Goal: Task Accomplishment & Management: Manage account settings

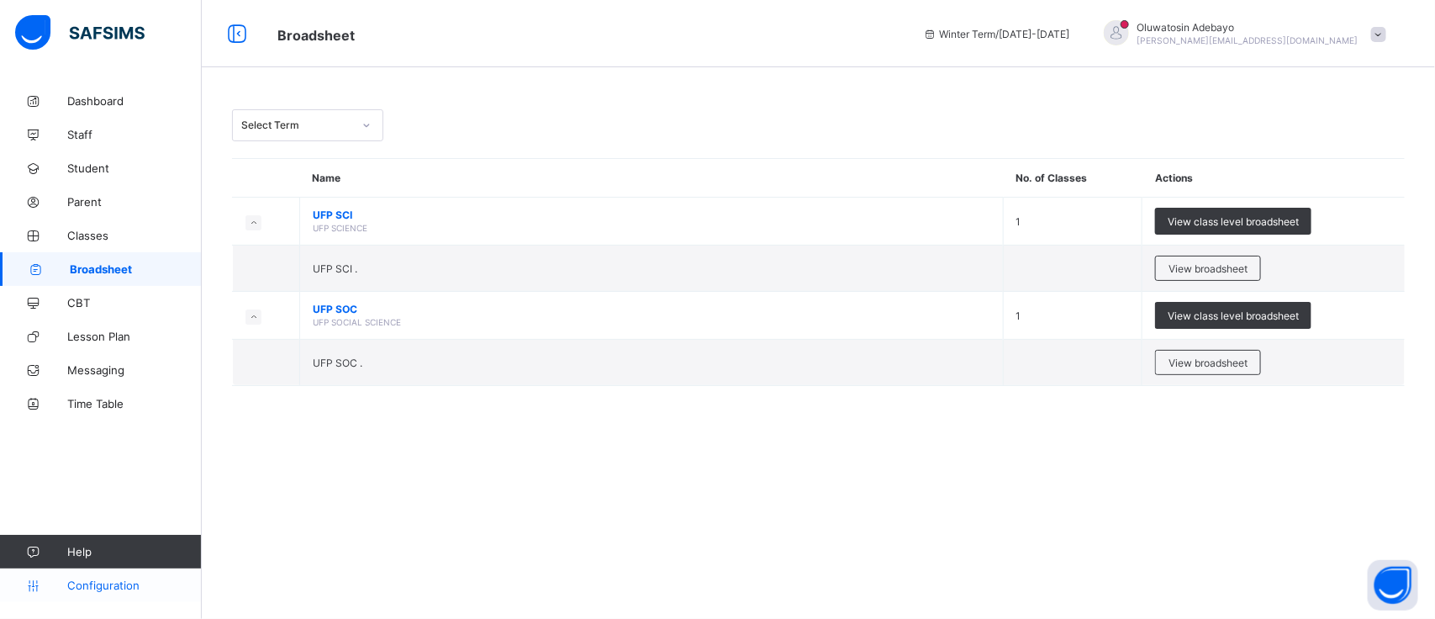
click at [114, 586] on span "Configuration" at bounding box center [134, 585] width 134 height 13
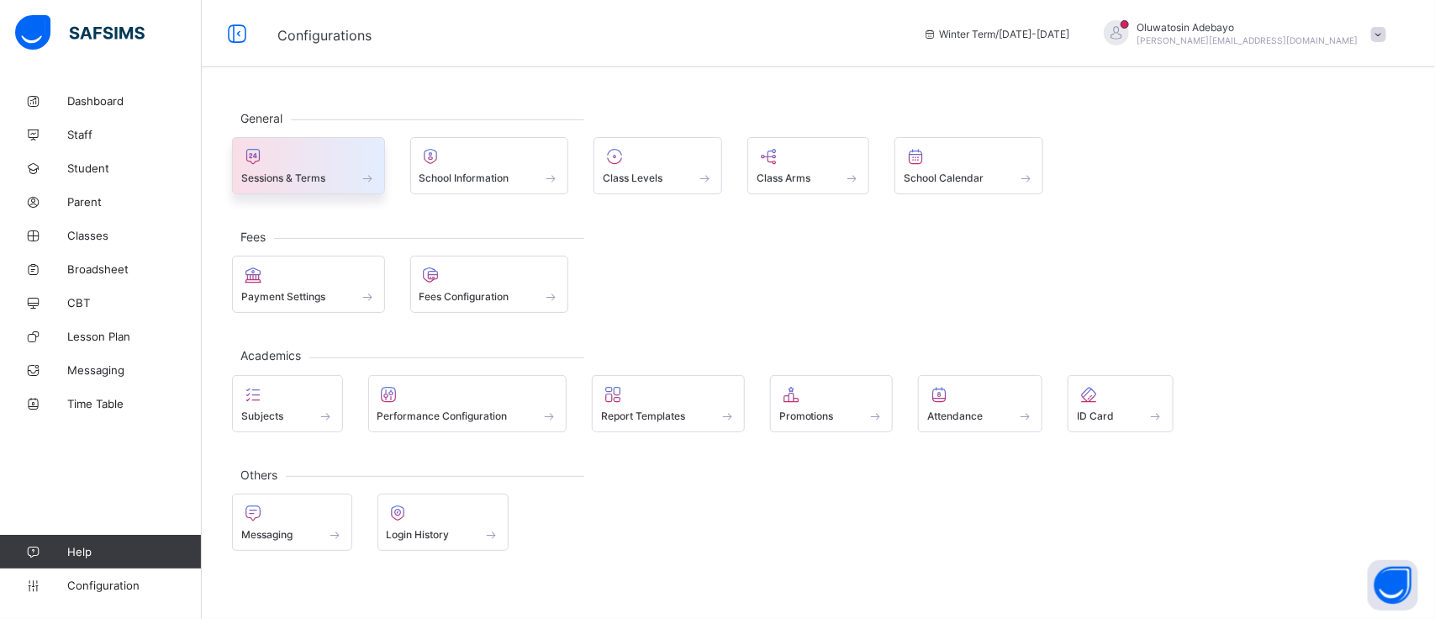
click at [326, 161] on div at bounding box center [308, 156] width 135 height 20
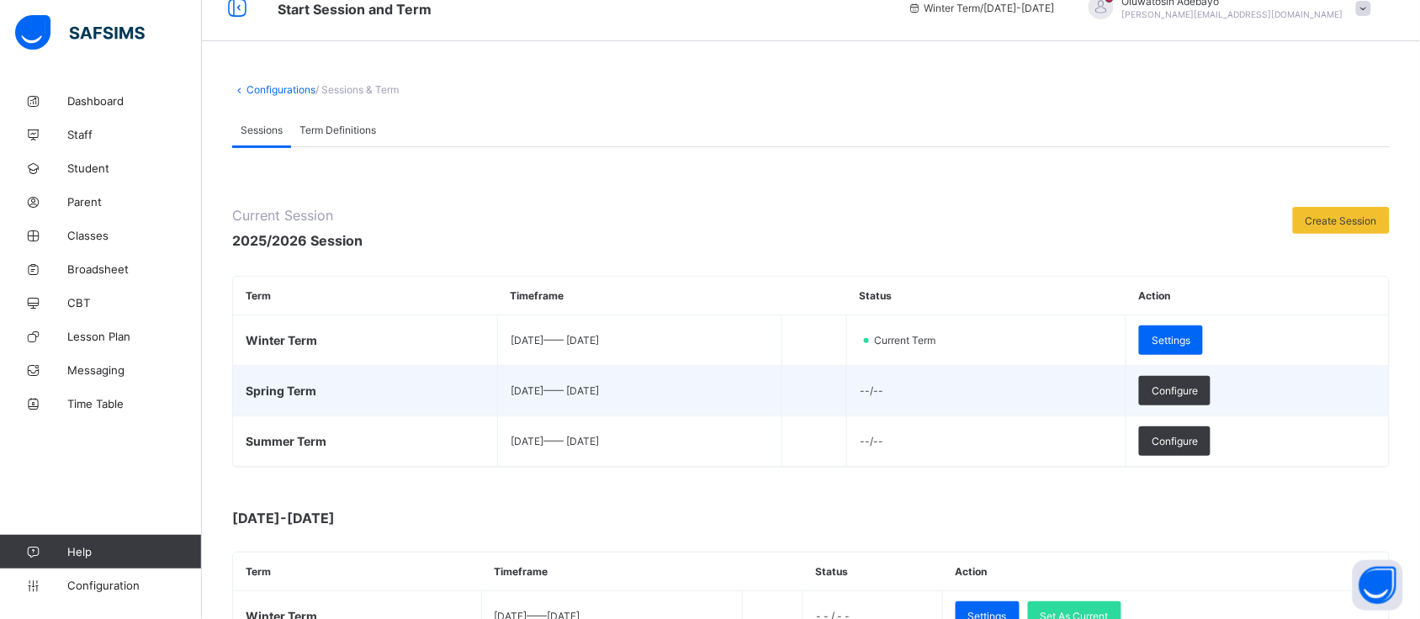
scroll to position [105, 0]
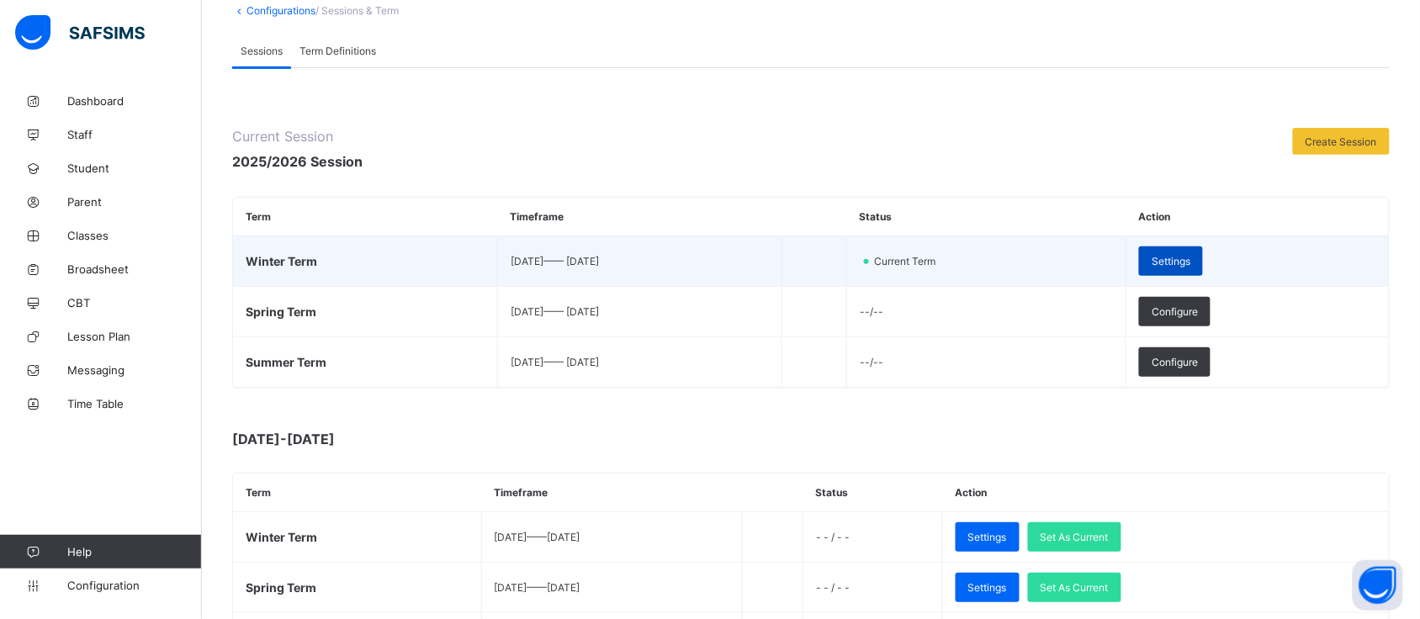
click at [1190, 262] on span "Settings" at bounding box center [1170, 261] width 39 height 13
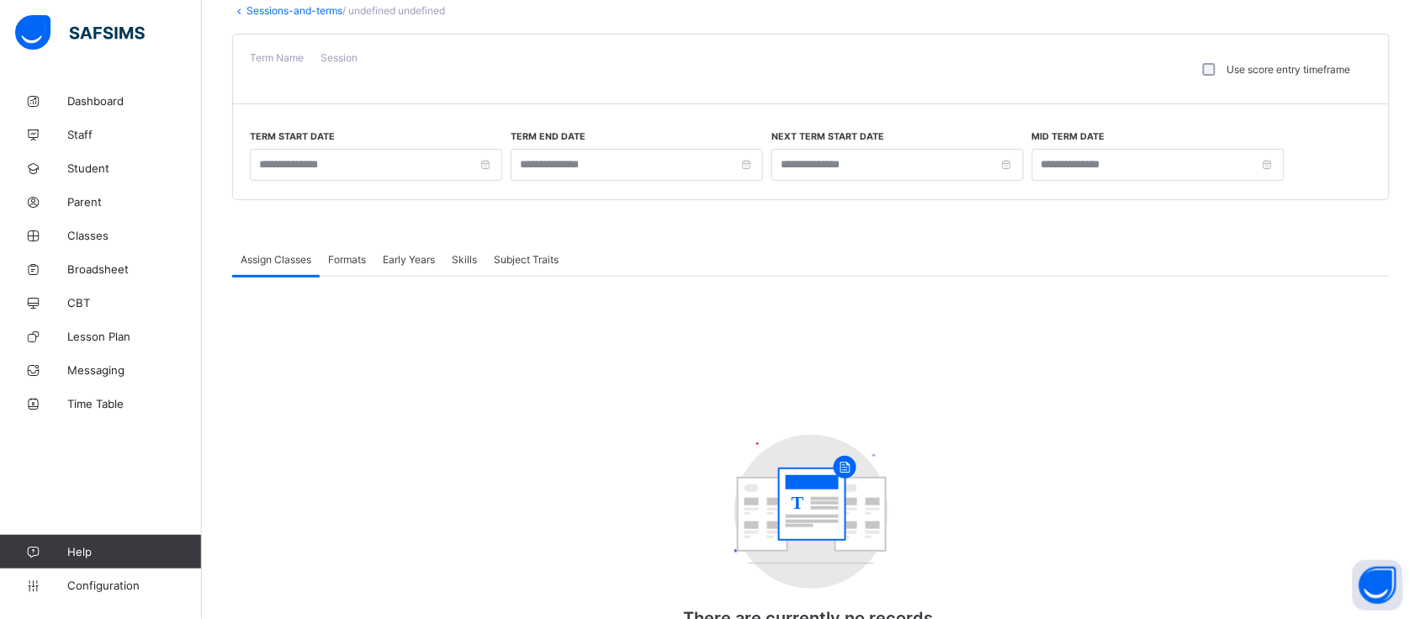
type input "**********"
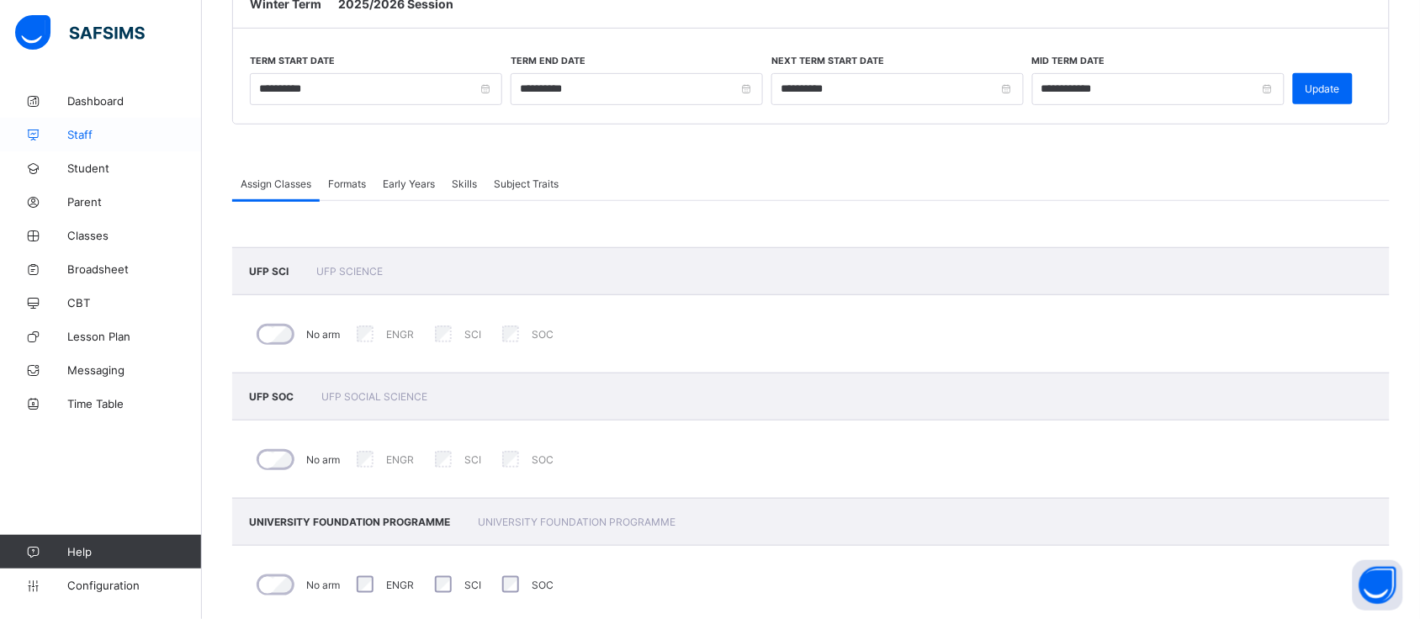
scroll to position [207, 0]
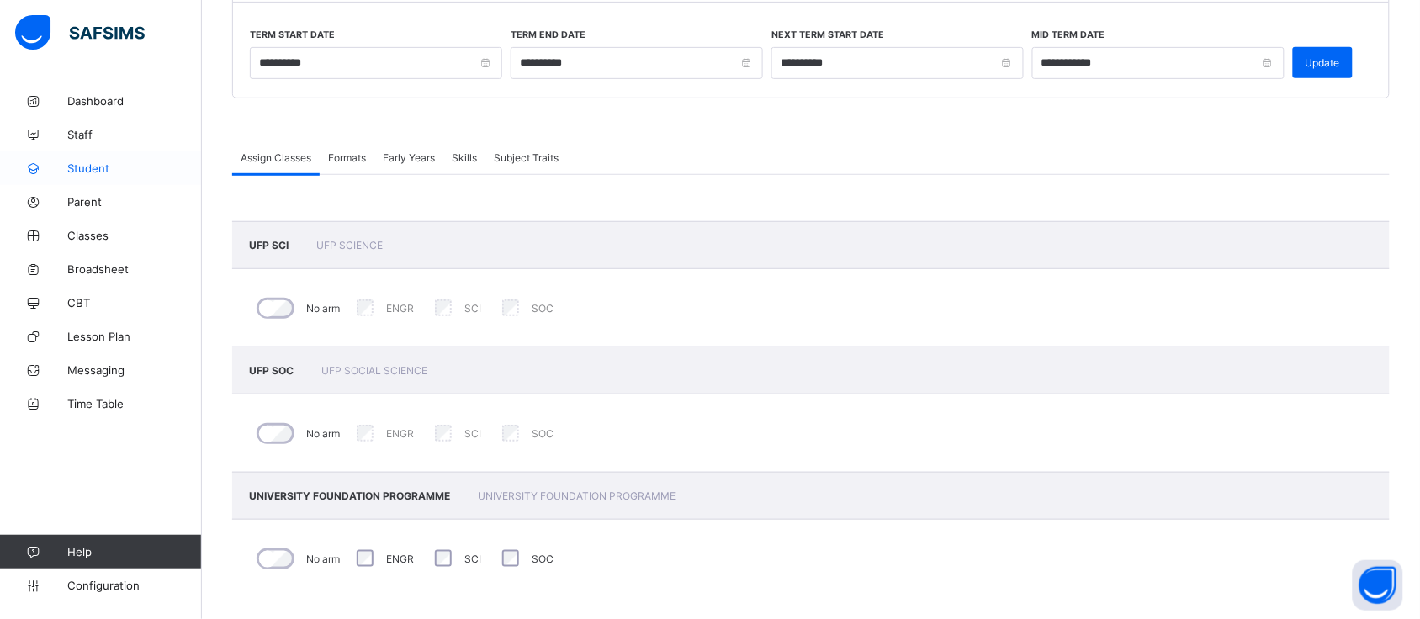
click at [103, 175] on link "Student" at bounding box center [101, 168] width 202 height 34
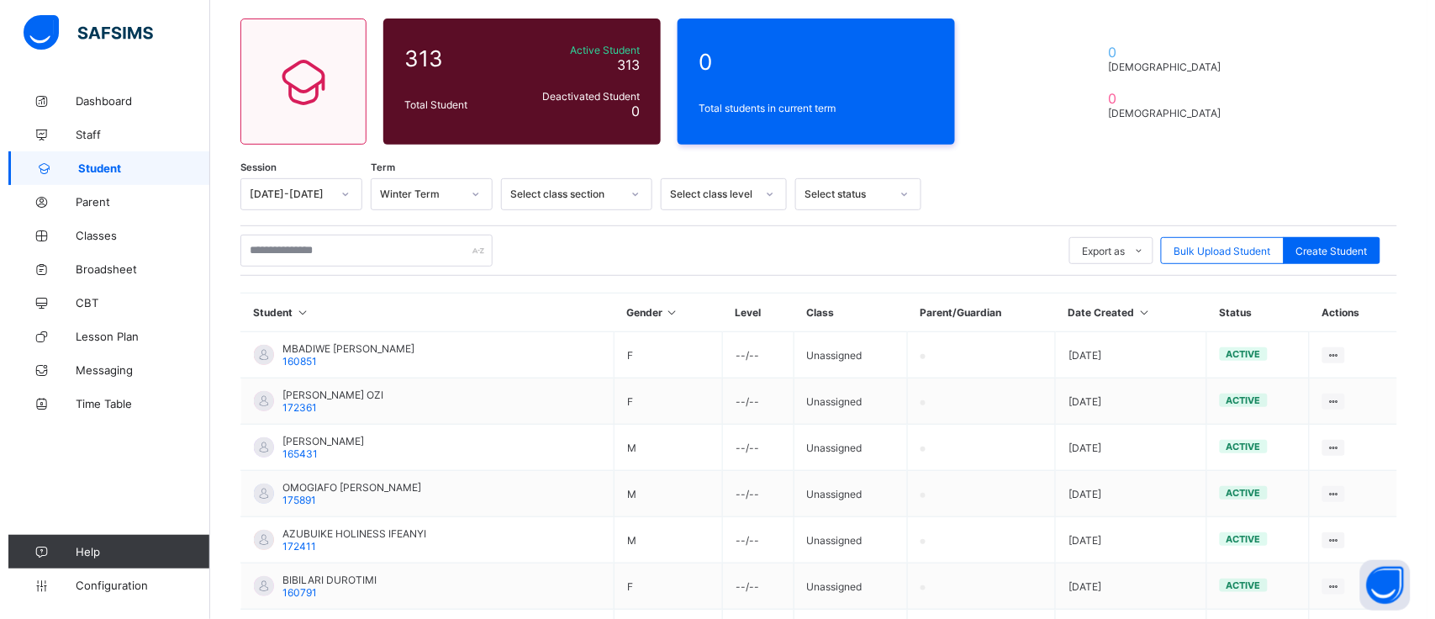
scroll to position [207, 0]
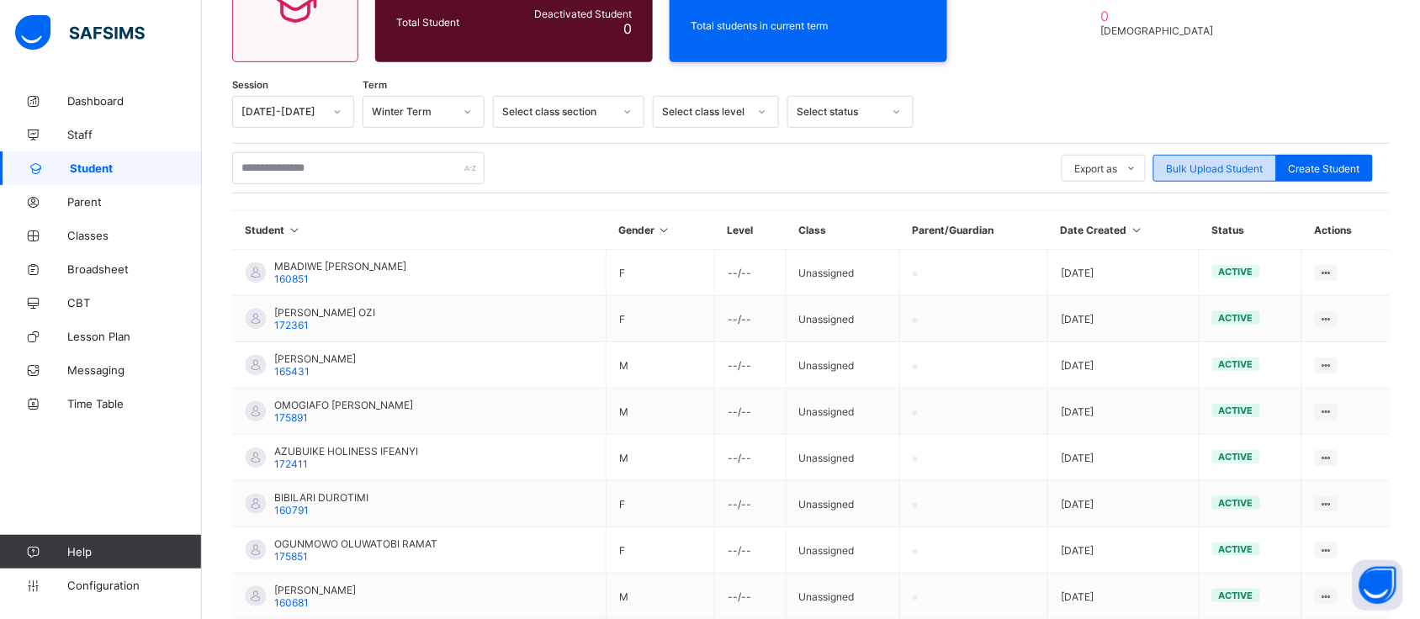
click at [1200, 175] on div "Bulk Upload Student" at bounding box center [1215, 168] width 124 height 27
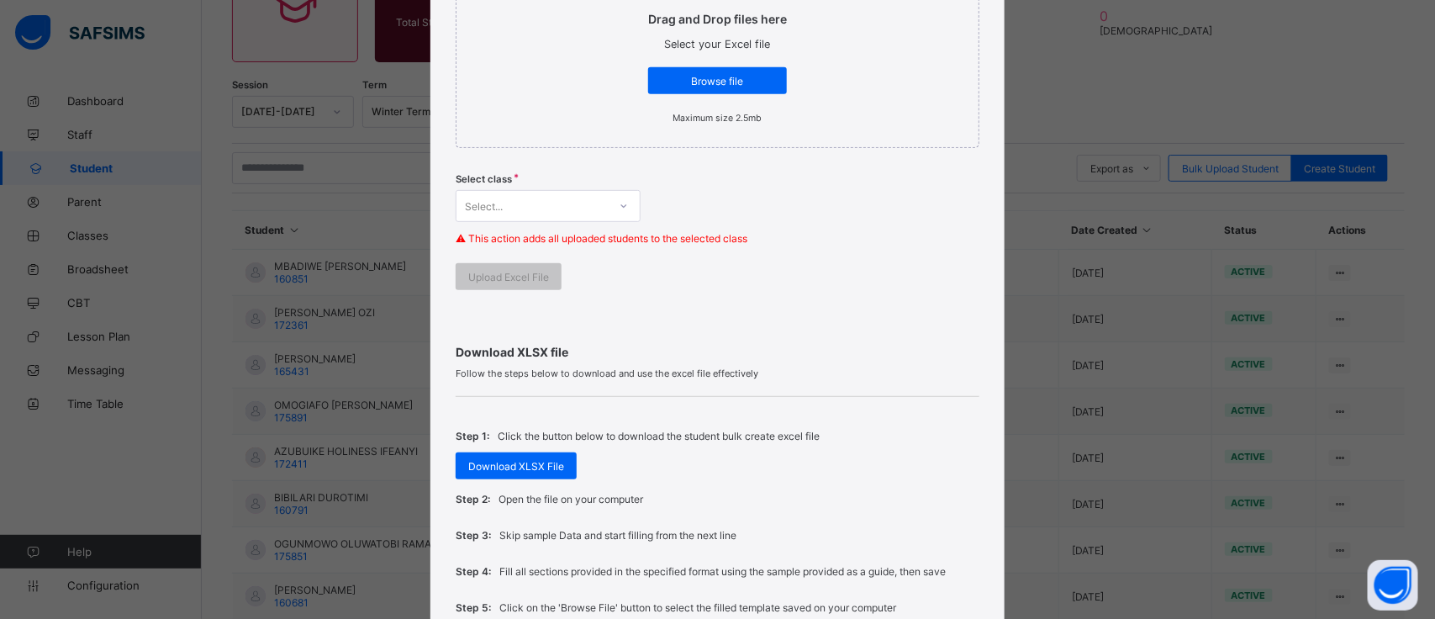
scroll to position [315, 0]
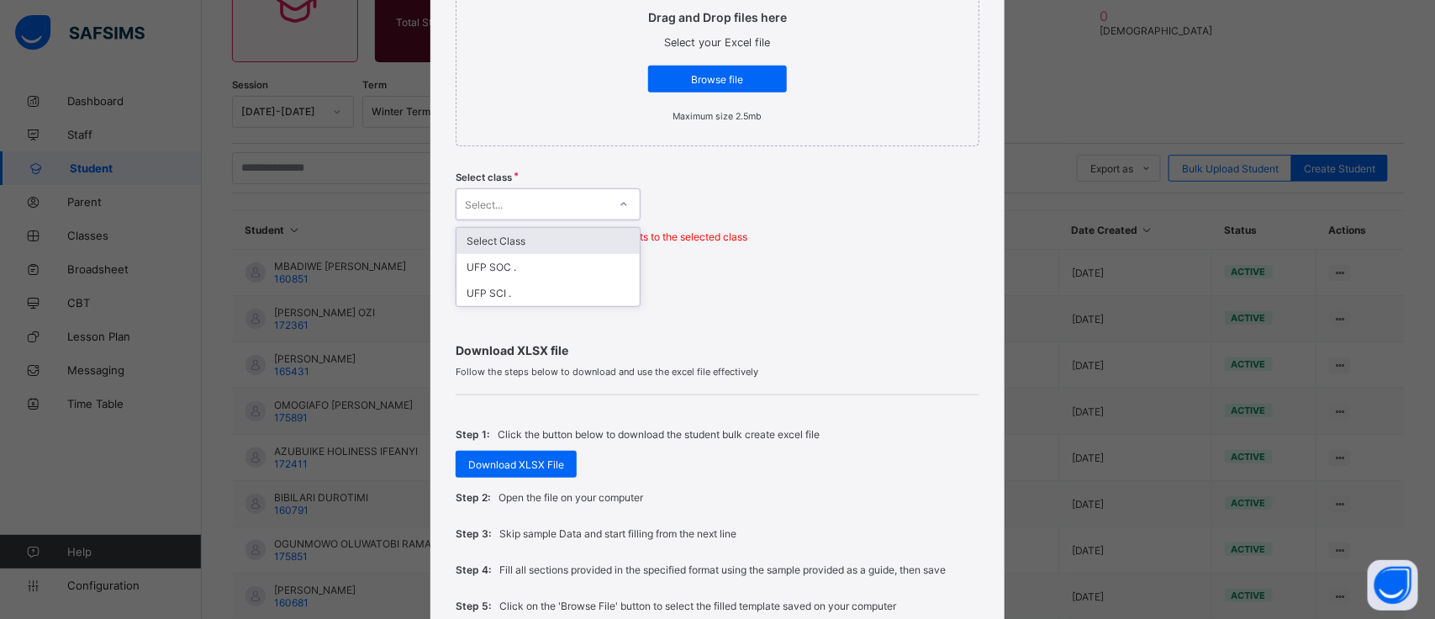
click at [589, 207] on div "Select..." at bounding box center [532, 205] width 151 height 24
click at [553, 198] on div "Select..." at bounding box center [532, 205] width 151 height 24
click at [715, 186] on div "Select class option Select Class focused, 1 of 3. 3 results available. Use Up a…" at bounding box center [718, 212] width 524 height 98
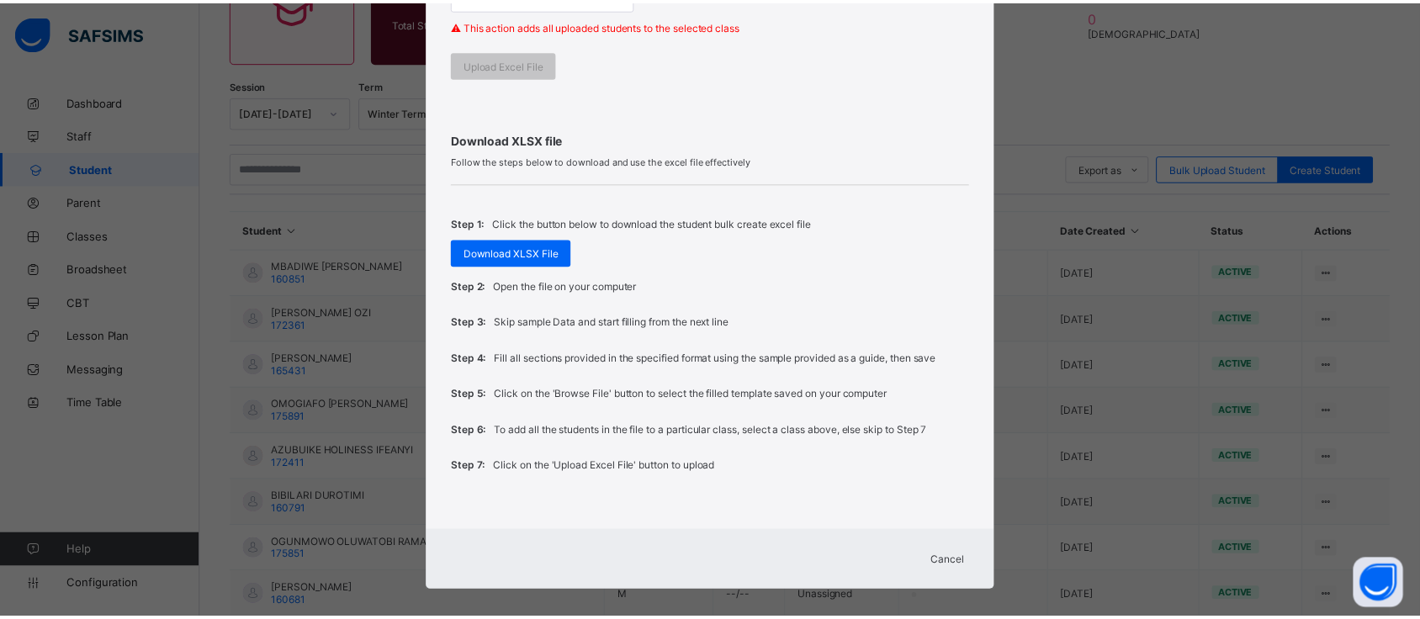
scroll to position [534, 0]
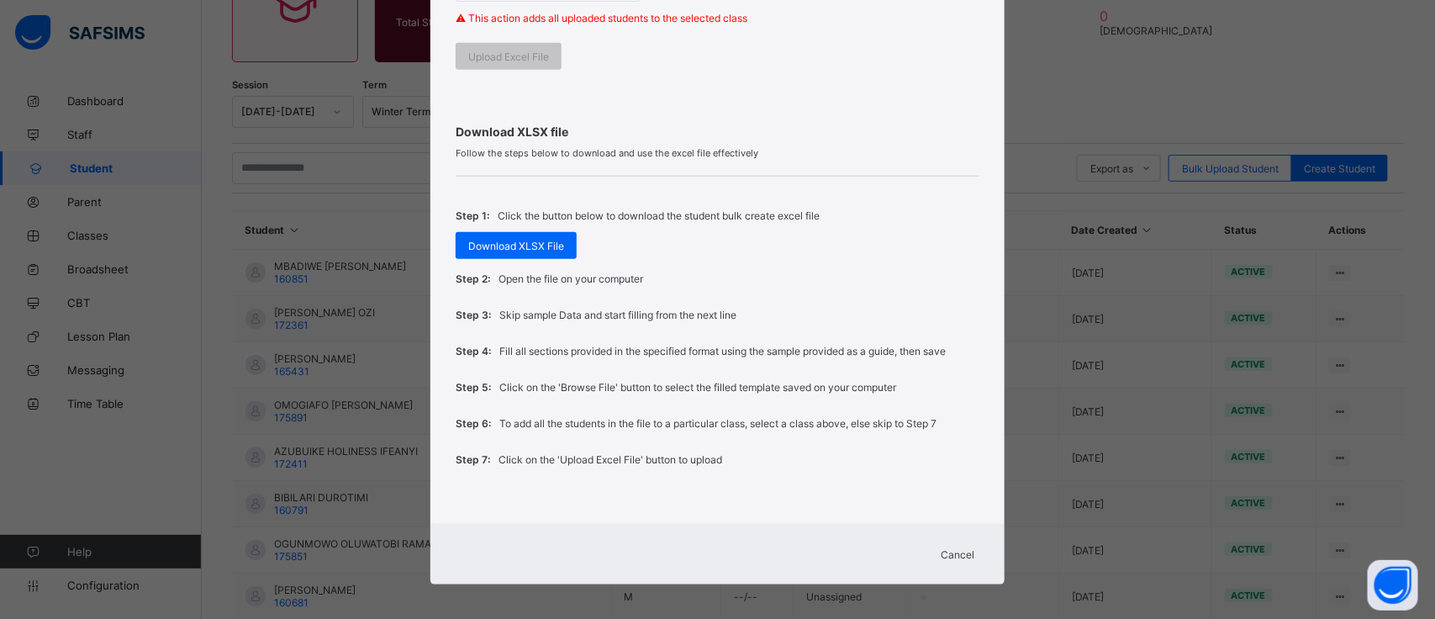
click at [959, 551] on span "Cancel" at bounding box center [958, 554] width 34 height 13
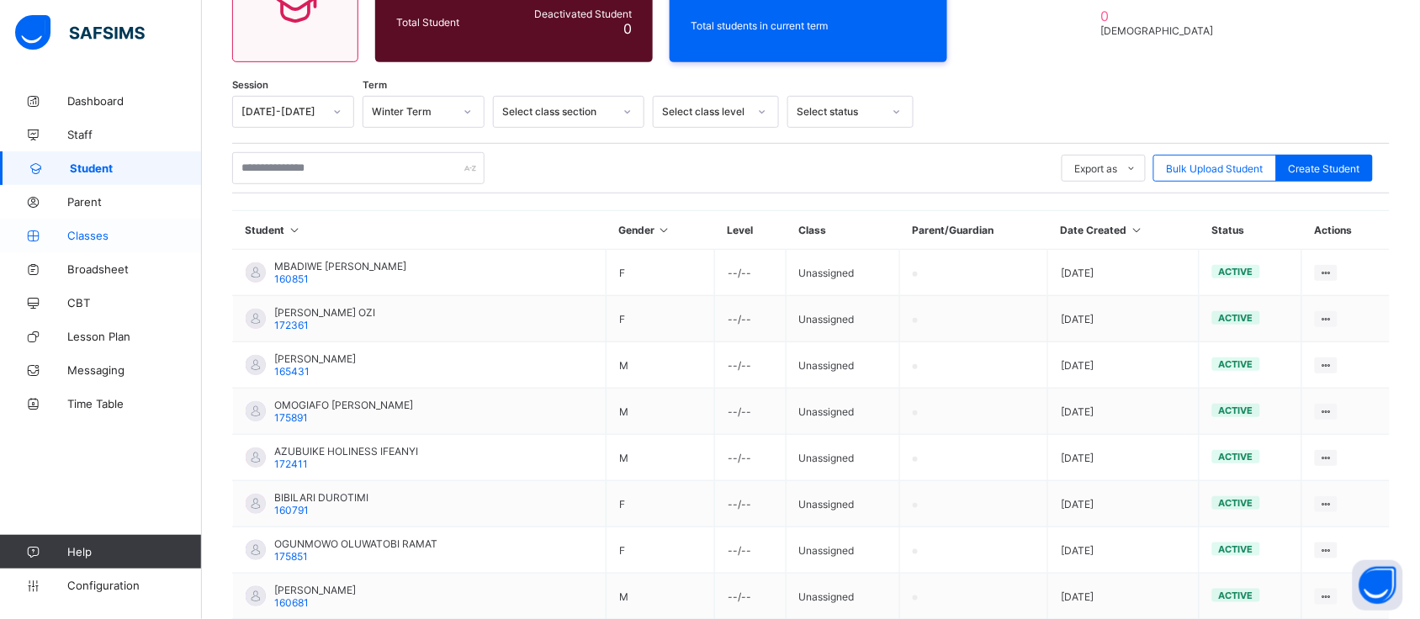
click at [91, 242] on link "Classes" at bounding box center [101, 236] width 202 height 34
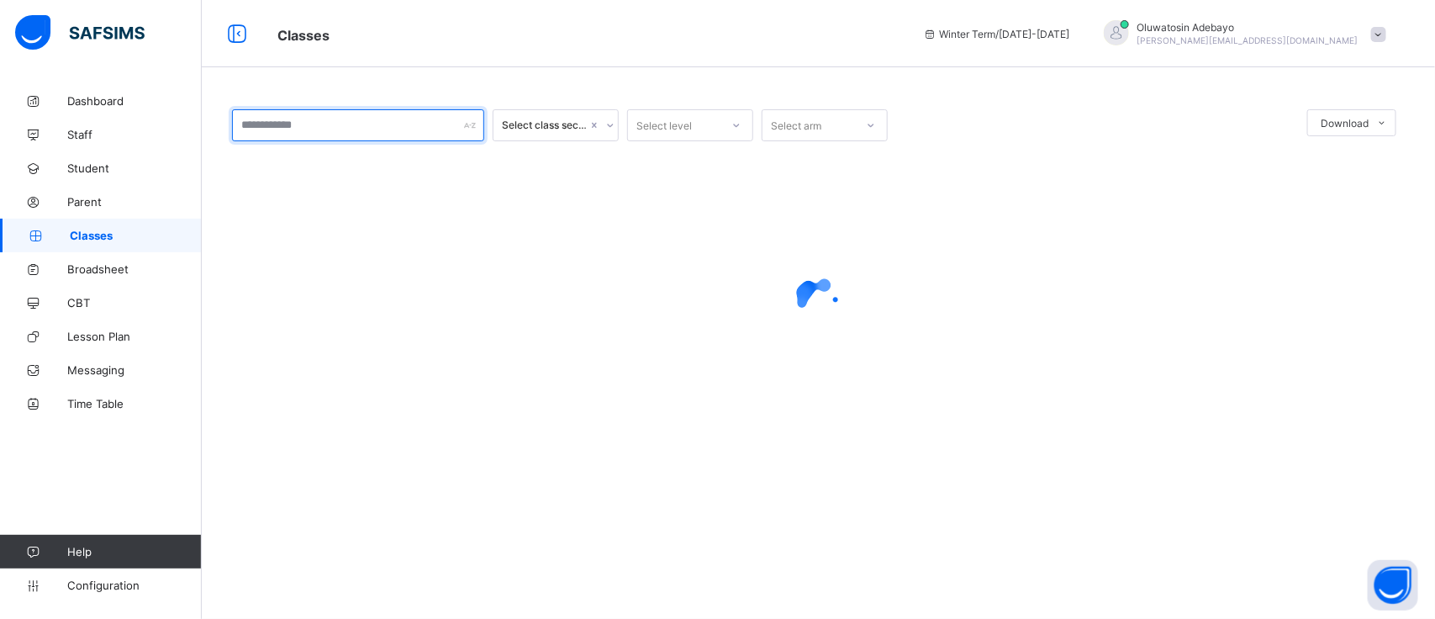
click at [384, 124] on input "text" at bounding box center [358, 125] width 252 height 32
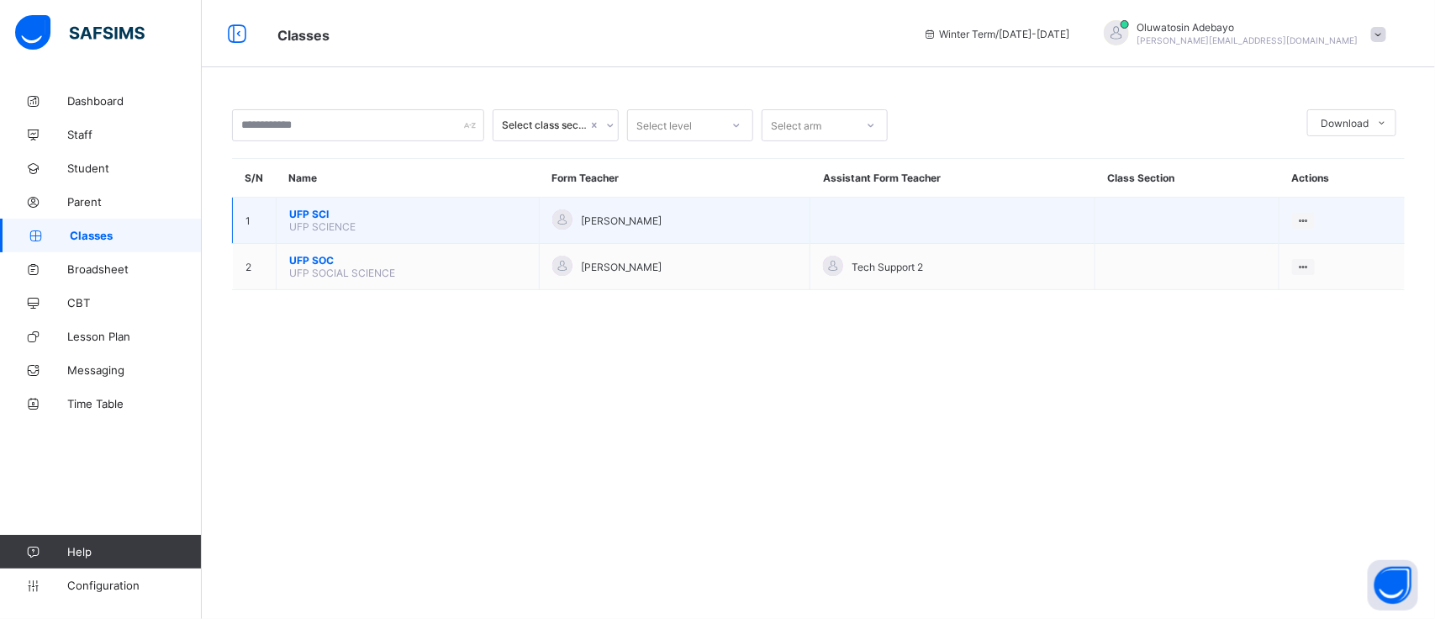
click at [341, 214] on span "UFP SCI" at bounding box center [407, 214] width 237 height 13
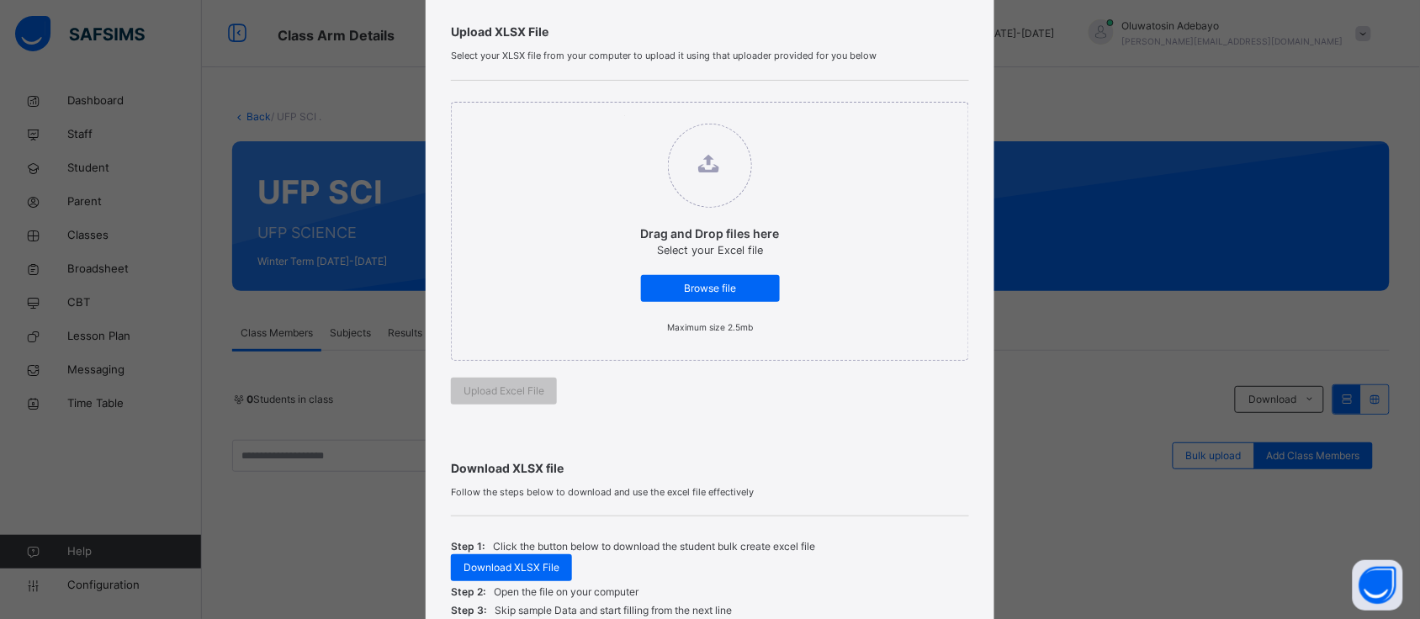
scroll to position [320, 0]
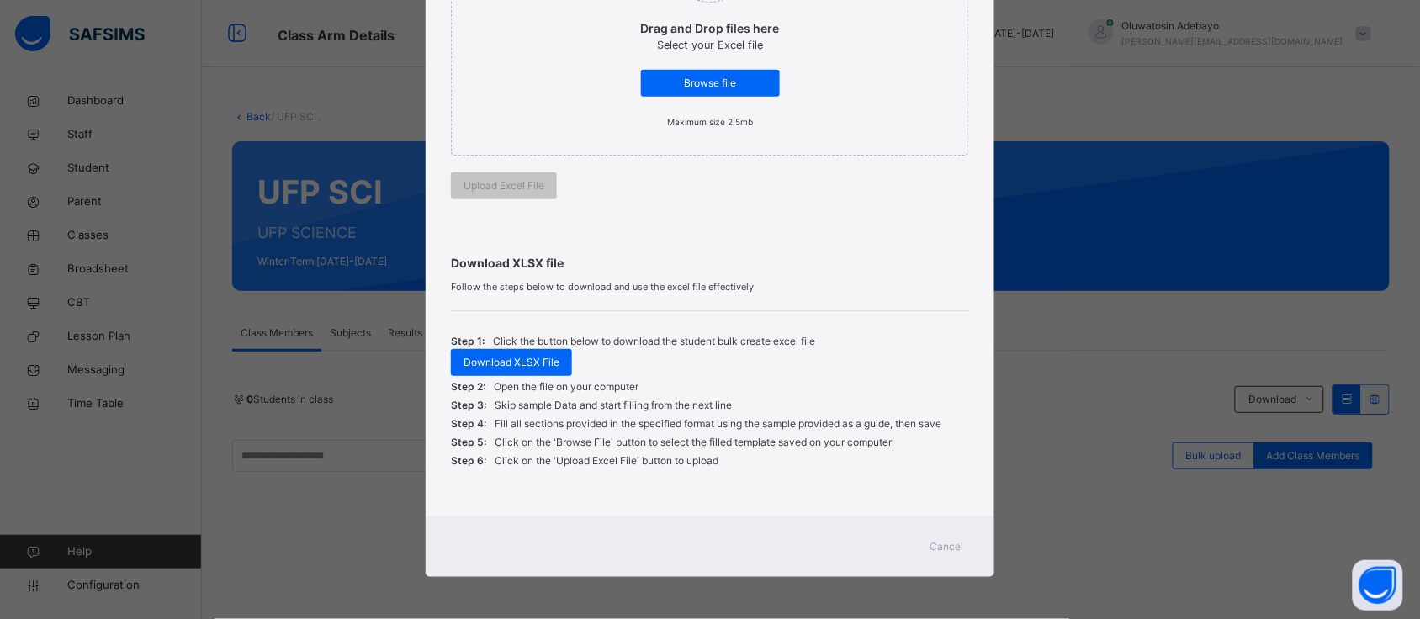
click at [939, 539] on span "Cancel" at bounding box center [947, 546] width 34 height 15
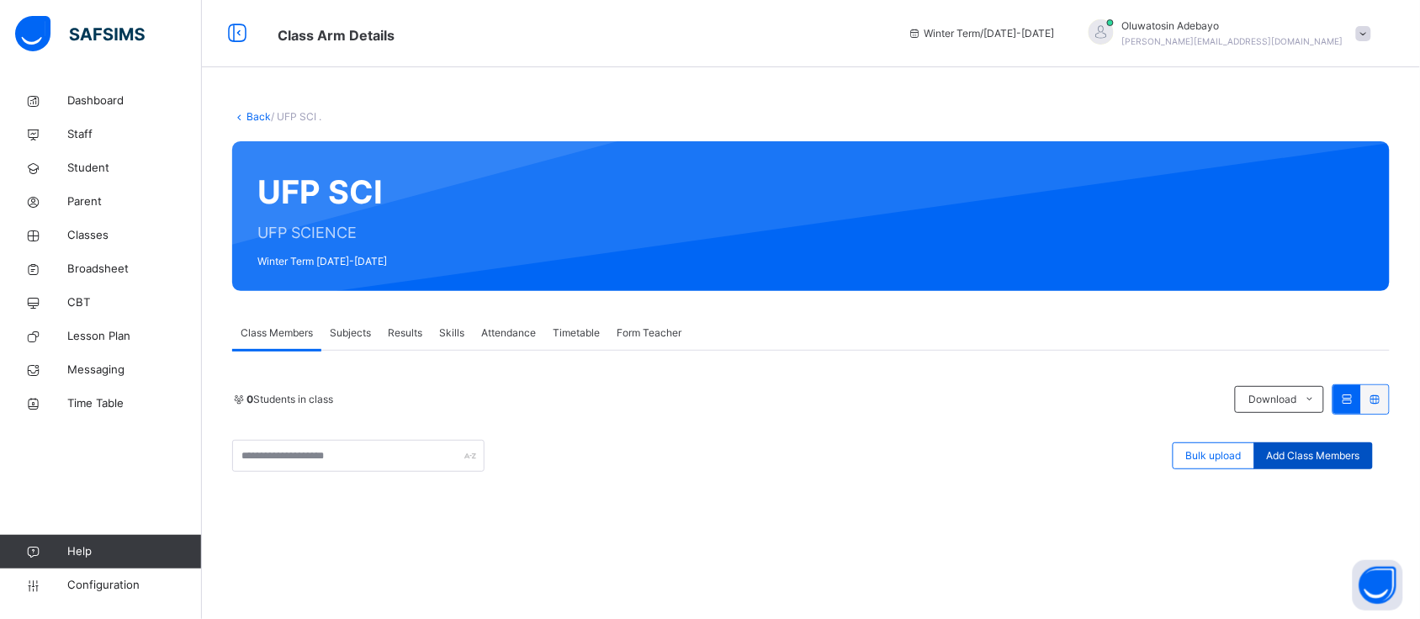
click at [1297, 450] on span "Add Class Members" at bounding box center [1312, 455] width 93 height 15
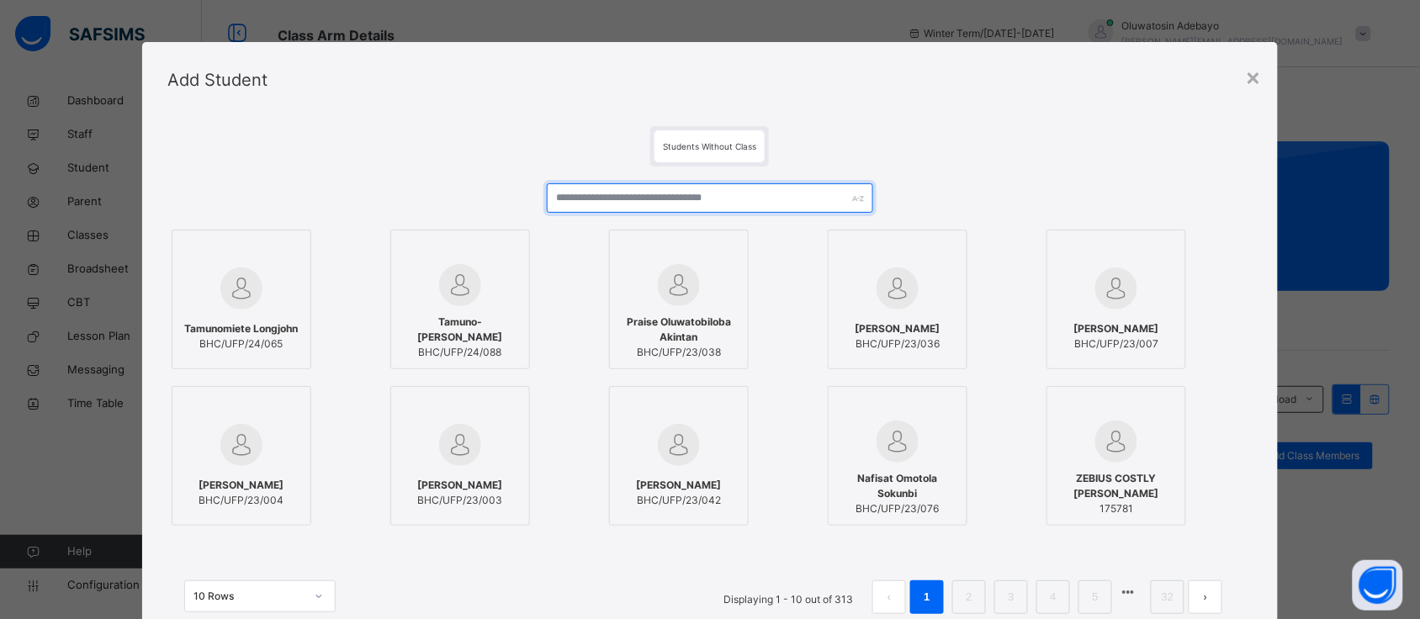
click at [706, 198] on input "text" at bounding box center [709, 197] width 325 height 29
click at [1250, 77] on div "×" at bounding box center [1253, 76] width 16 height 35
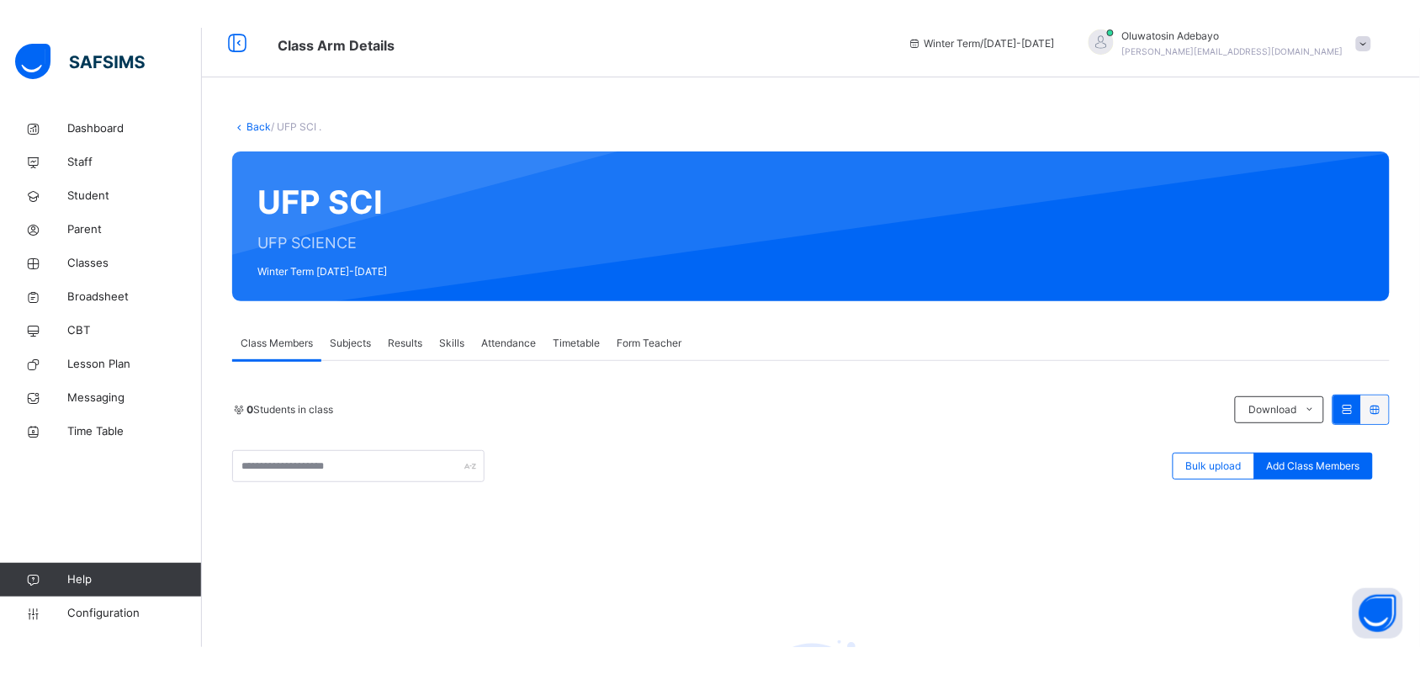
scroll to position [0, 0]
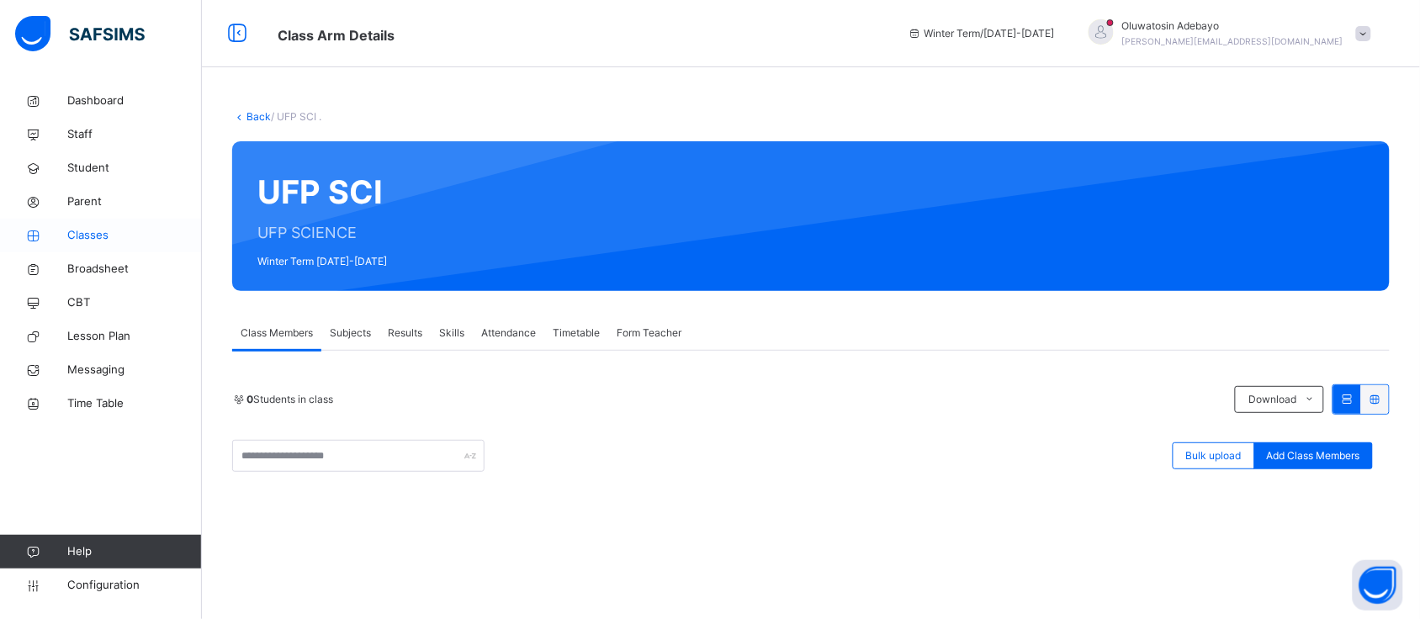
click at [103, 233] on span "Classes" at bounding box center [134, 235] width 135 height 17
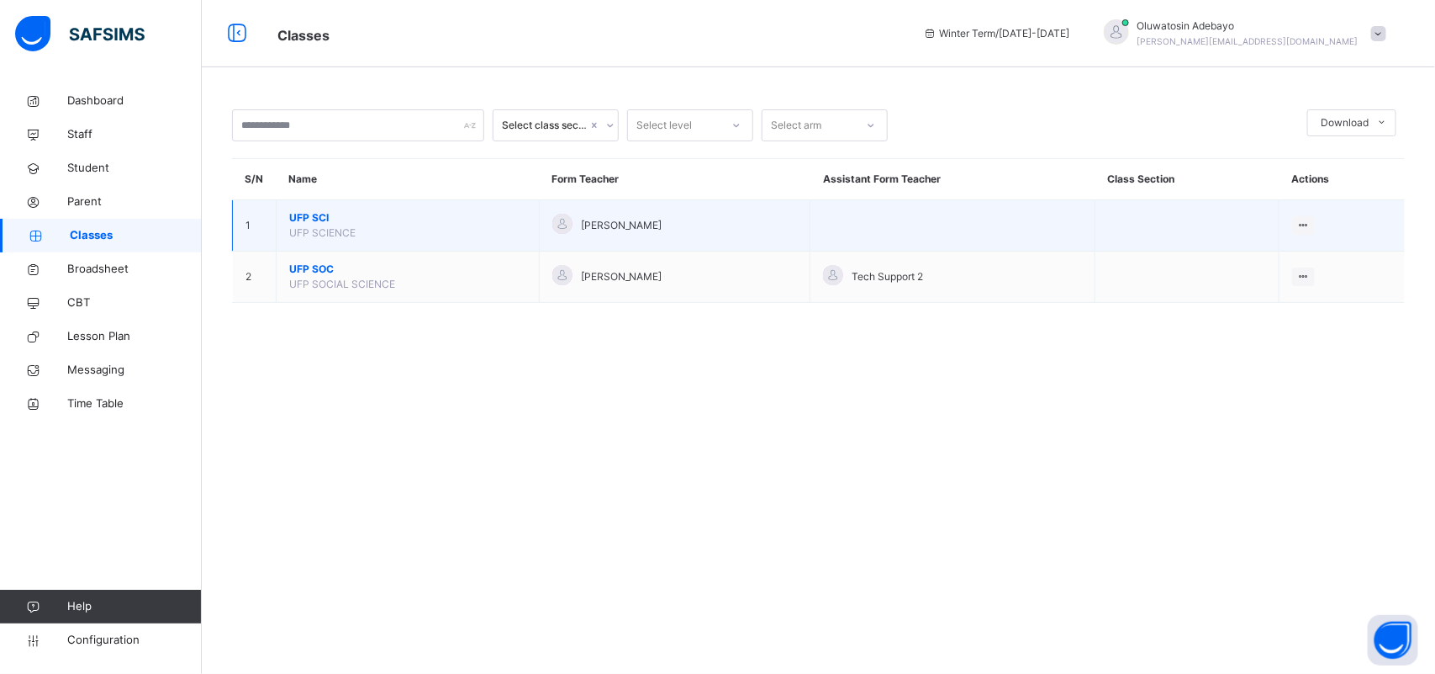
click at [305, 217] on span "UFP SCI" at bounding box center [407, 217] width 237 height 15
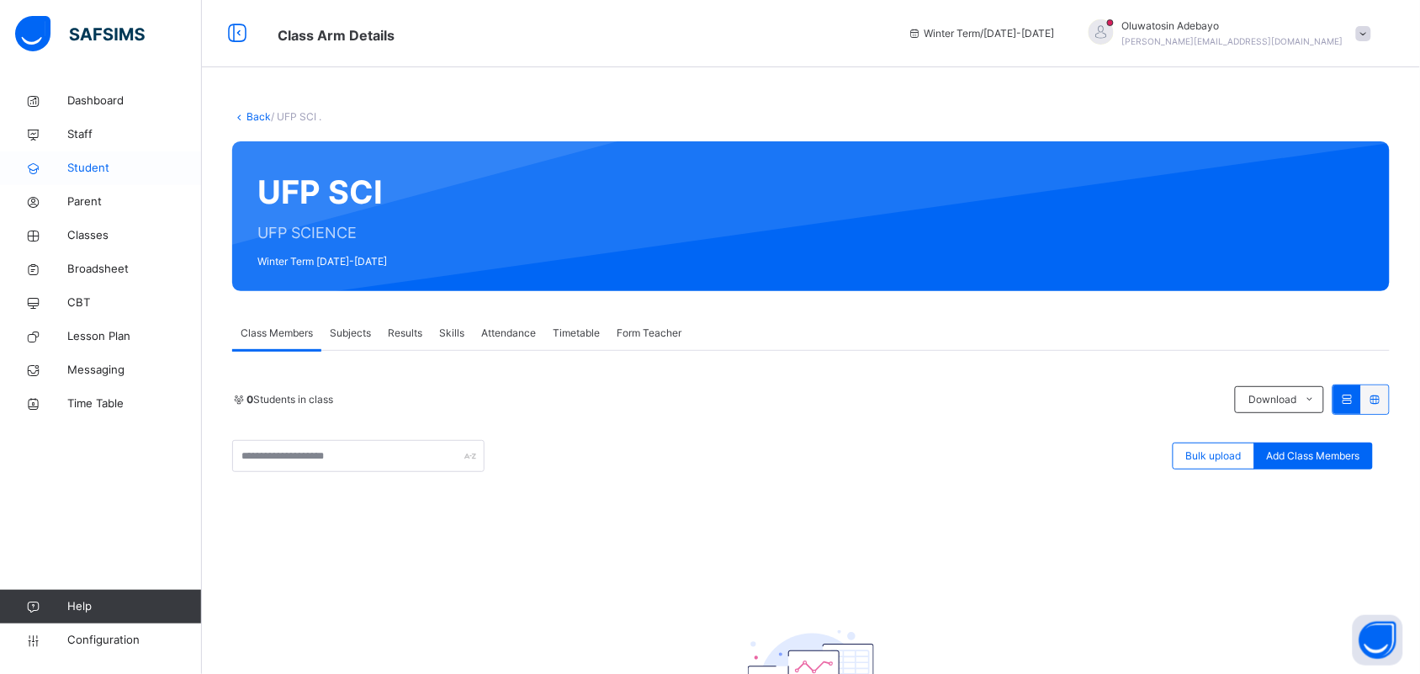
click at [97, 168] on span "Student" at bounding box center [134, 168] width 135 height 17
